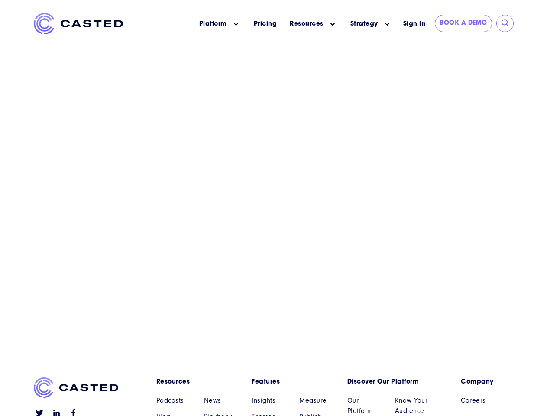
click at [236, 24] on icon "Main menu" at bounding box center [236, 24] width 4 height 4
click at [333, 24] on icon "Main menu" at bounding box center [333, 24] width 4 height 4
click at [364, 24] on link "Strategy" at bounding box center [365, 23] width 28 height 9
click at [387, 24] on icon "Main menu" at bounding box center [387, 24] width 4 height 4
click at [506, 23] on input "submit" at bounding box center [505, 23] width 9 height 9
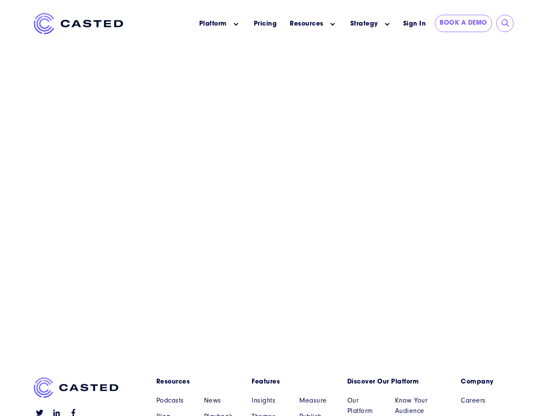
click at [198, 382] on link "Resources" at bounding box center [197, 381] width 83 height 9
click at [293, 382] on link "Features" at bounding box center [293, 381] width 83 height 9
click at [389, 382] on link "Discover Our Platform" at bounding box center [389, 381] width 83 height 9
click at [487, 382] on link "Company" at bounding box center [487, 381] width 53 height 9
